Goal: Ask a question

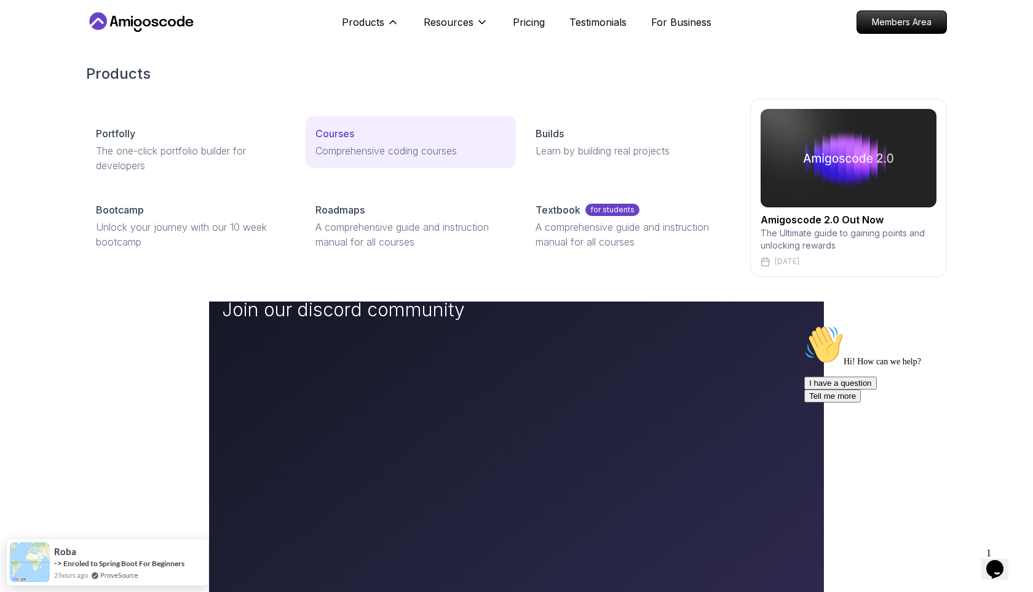
click at [355, 146] on p "Comprehensive coding courses" at bounding box center [410, 150] width 190 height 15
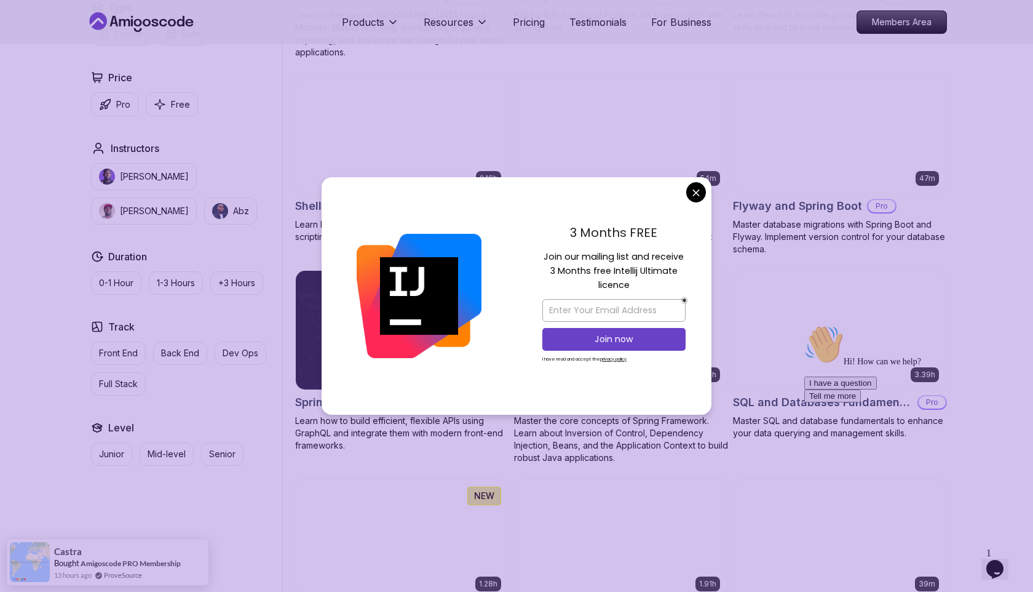
scroll to position [2864, 0]
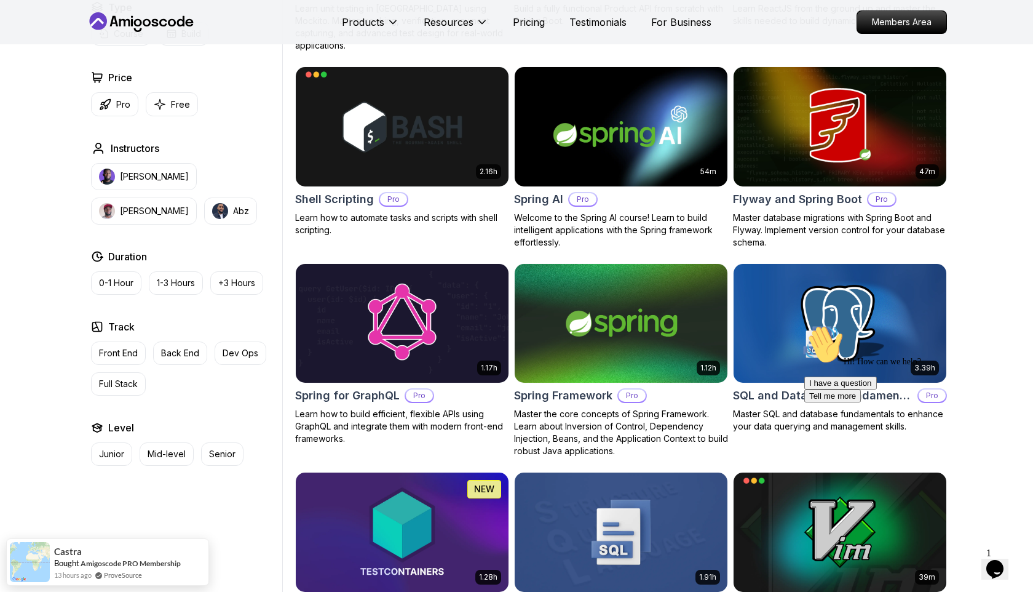
click at [699, 196] on body "Products Resources Pricing Testimonials For Business Members Area Products Reso…" at bounding box center [516, 201] width 1033 height 6131
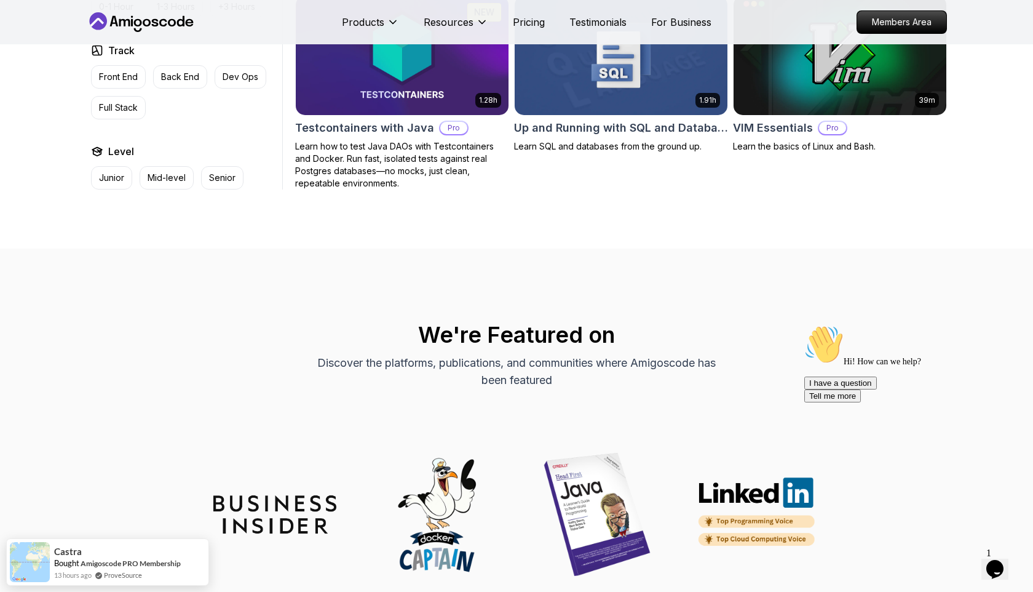
scroll to position [3310, 0]
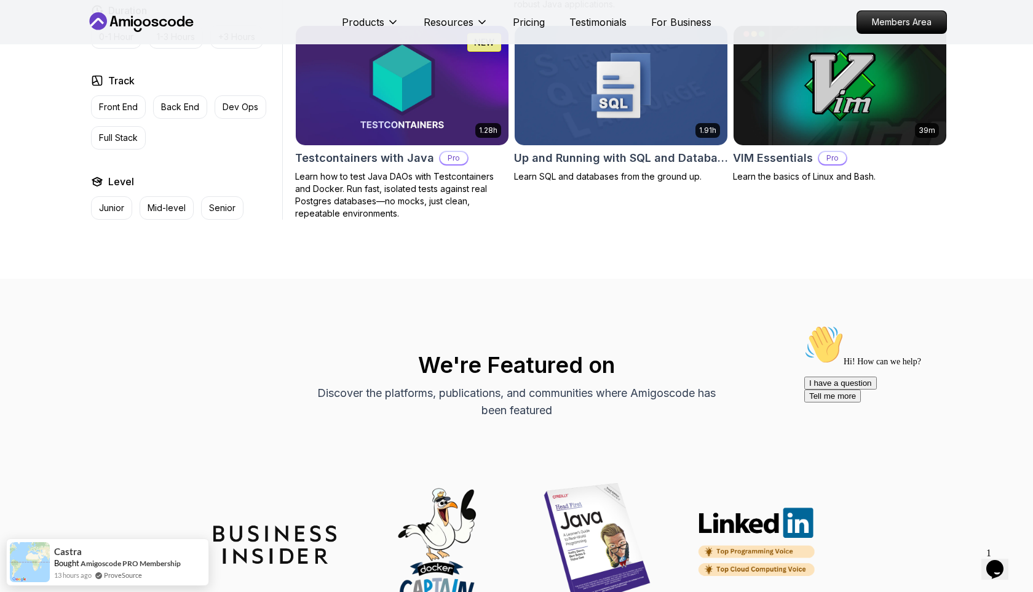
click at [991, 551] on span "1" at bounding box center [988, 552] width 5 height 10
click at [1002, 560] on icon "Chat widget" at bounding box center [994, 569] width 17 height 18
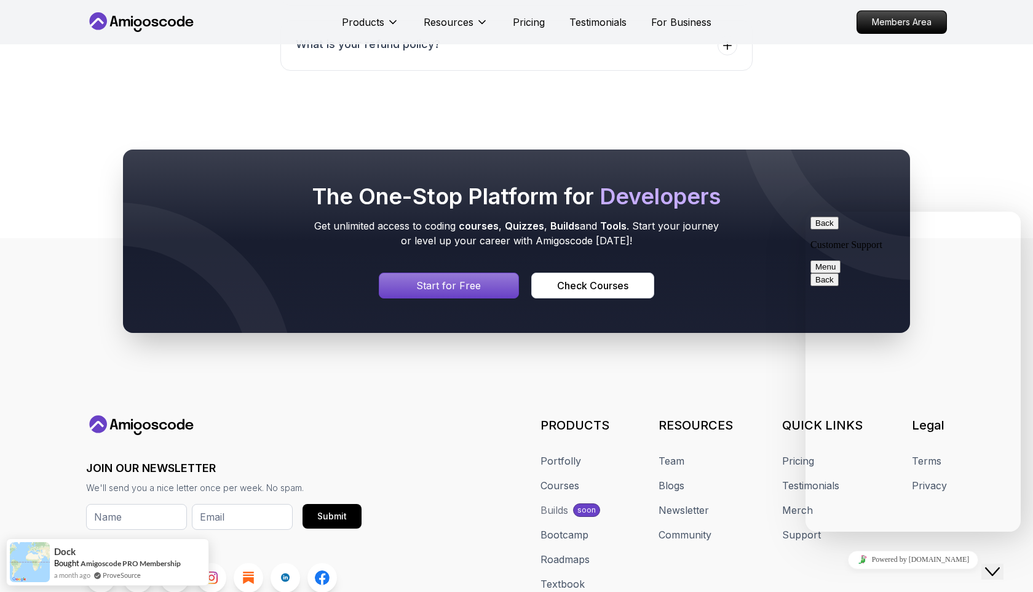
scroll to position [5527, 0]
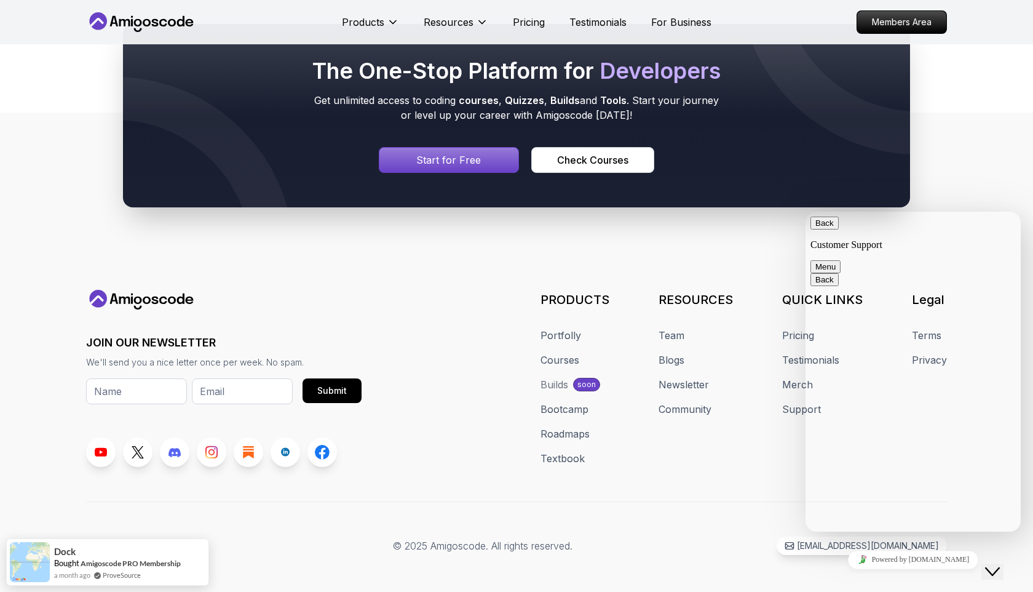
click at [287, 451] on icon at bounding box center [286, 452] width 3 height 3
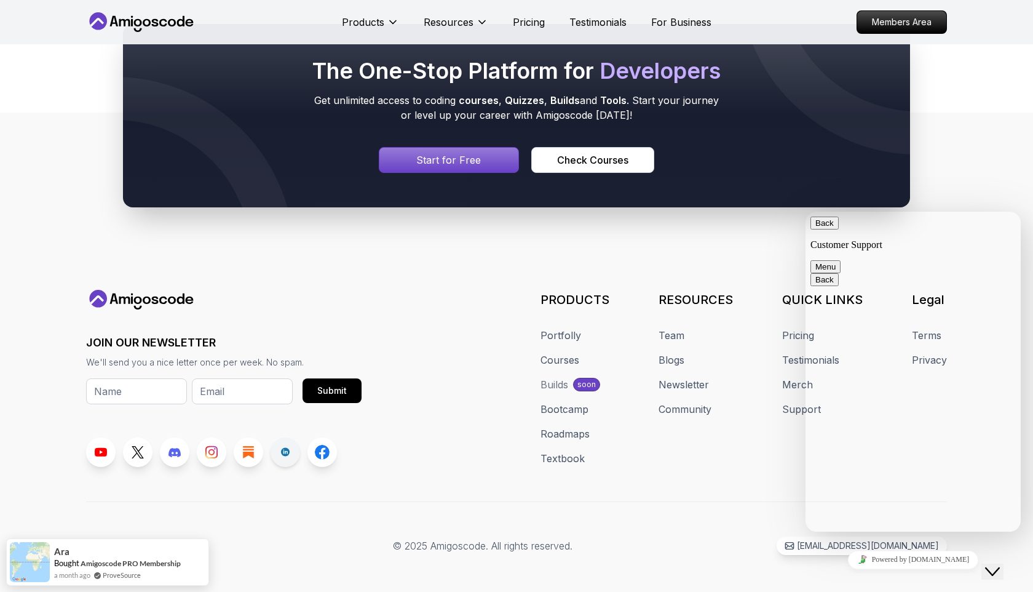
scroll to position [229, 0]
